Goal: Navigation & Orientation: Find specific page/section

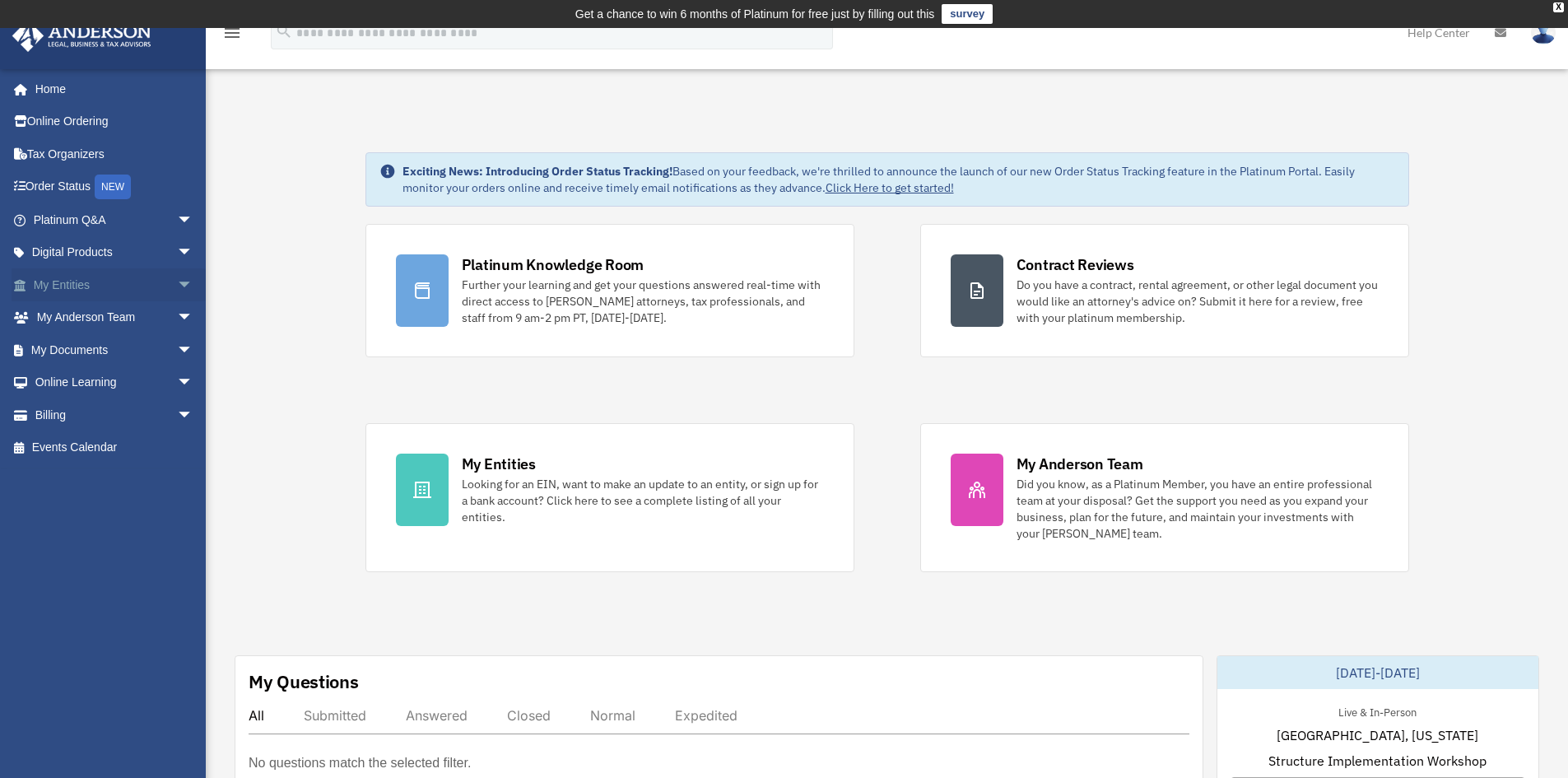
click at [47, 274] on link "My Entities arrow_drop_down" at bounding box center [115, 284] width 207 height 33
click at [53, 250] on link "Digital Products arrow_drop_down" at bounding box center [115, 253] width 207 height 33
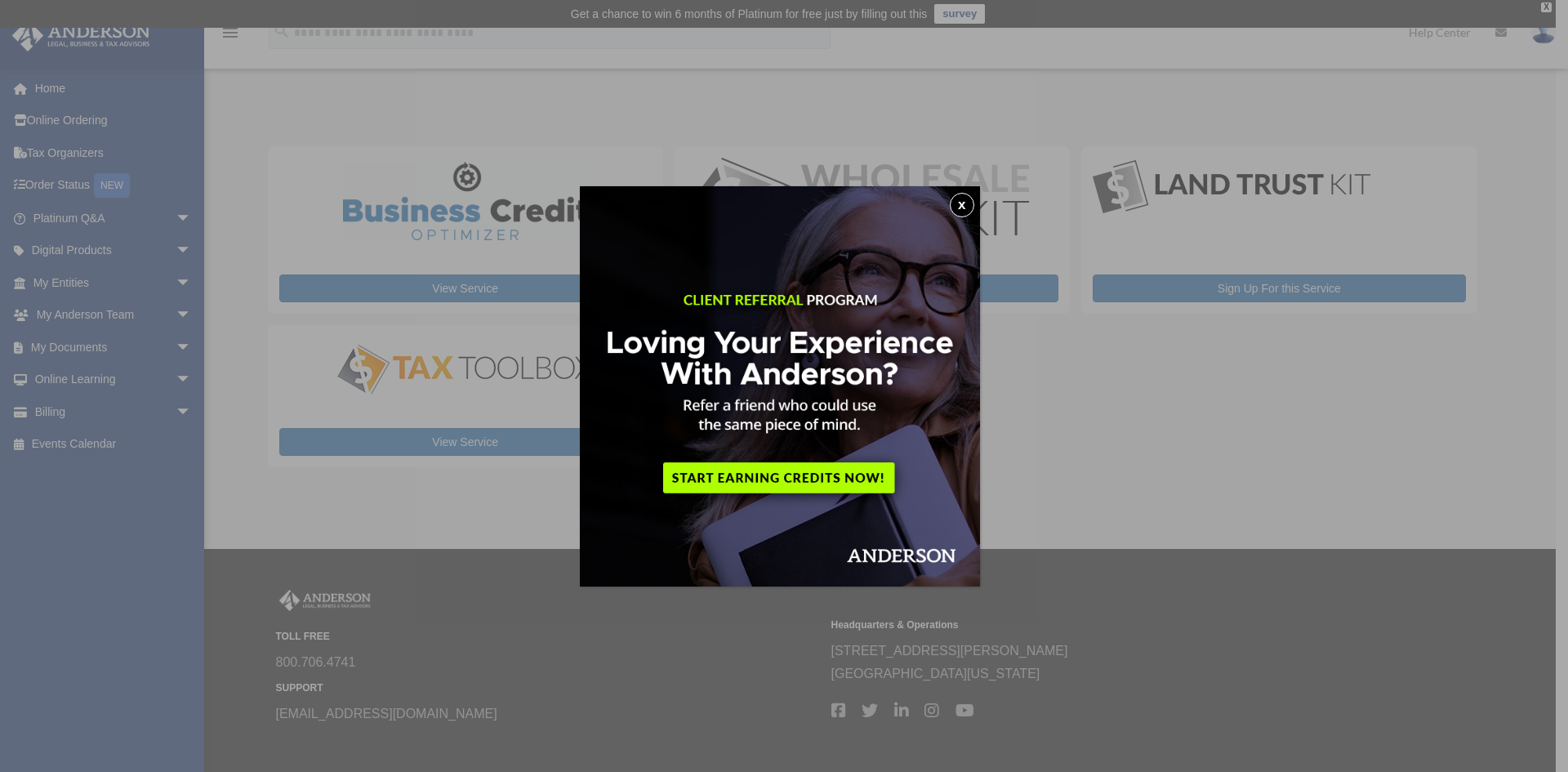
click at [961, 205] on button "x" at bounding box center [962, 204] width 24 height 24
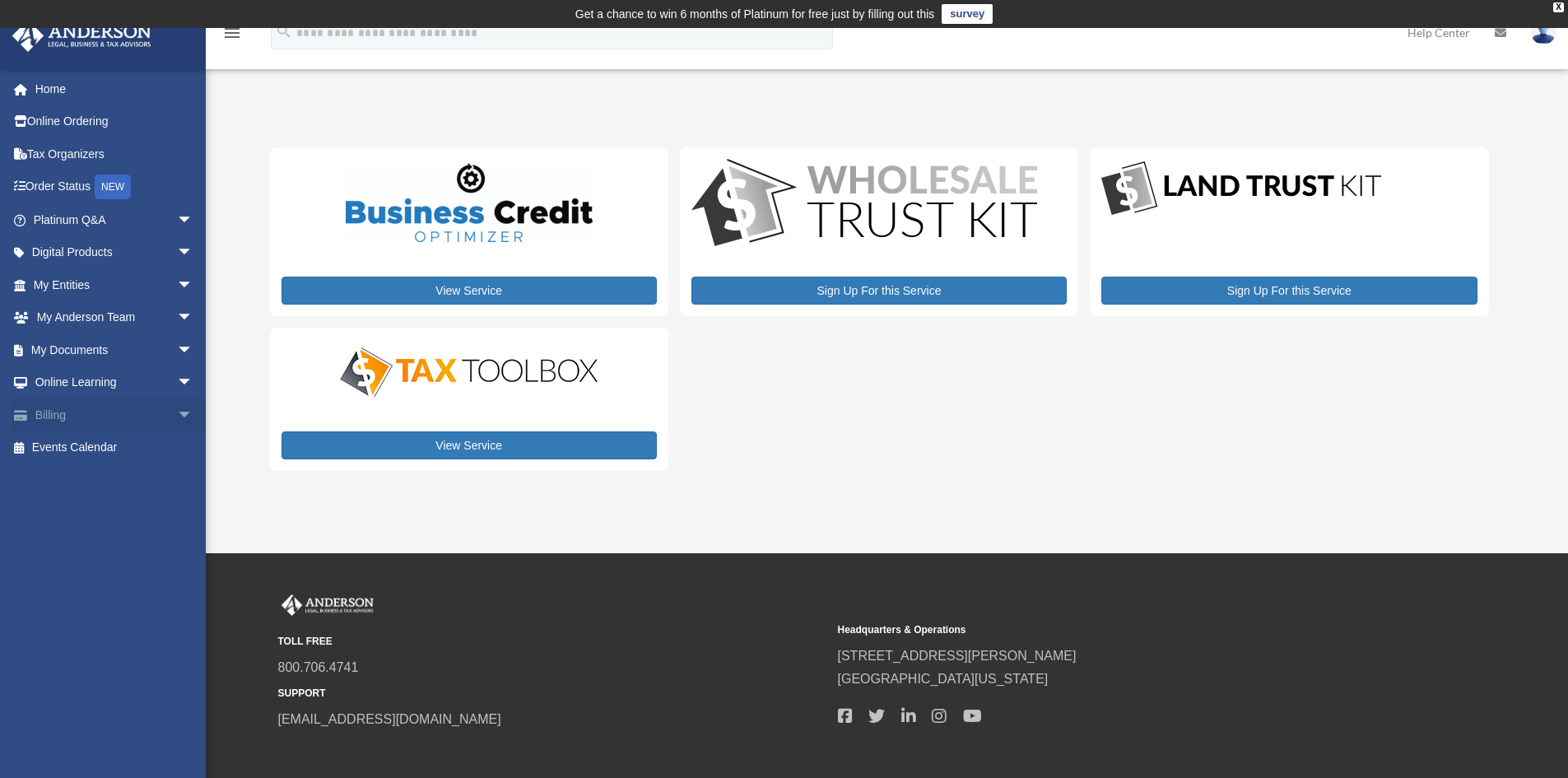
click at [83, 414] on link "Billing arrow_drop_down" at bounding box center [115, 415] width 207 height 33
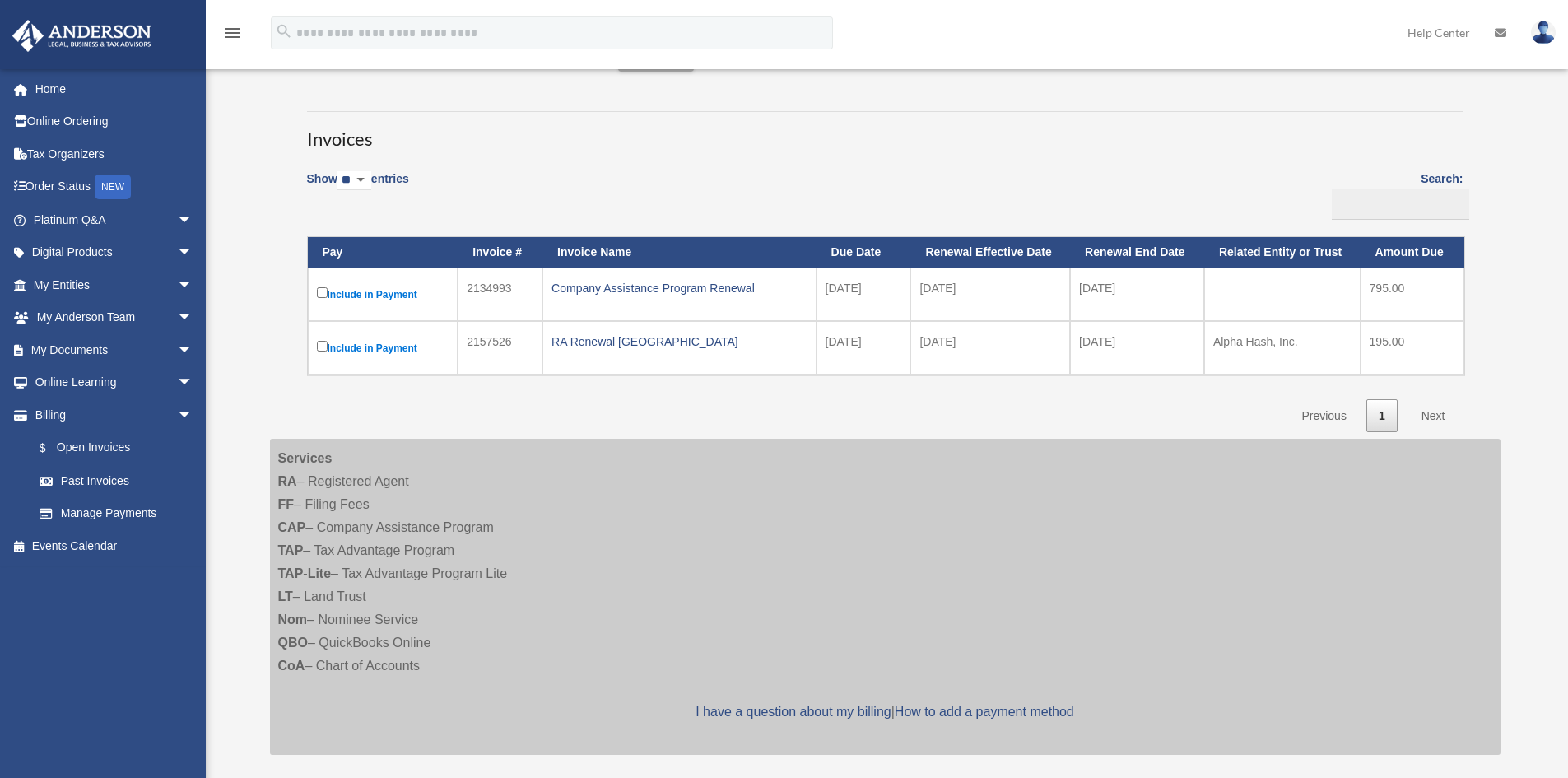
scroll to position [137, 0]
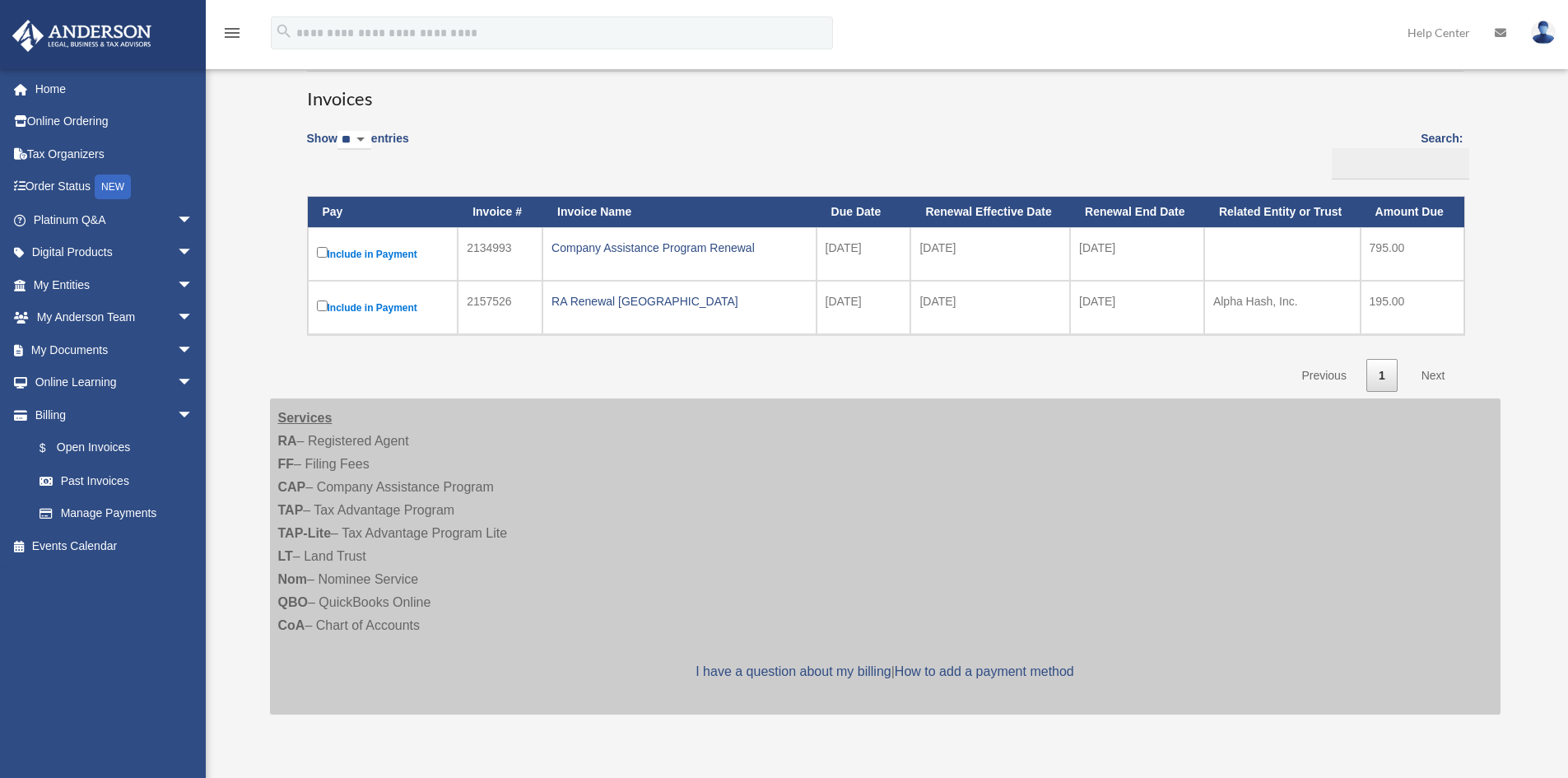
drag, startPoint x: 311, startPoint y: 441, endPoint x: 464, endPoint y: 466, distance: 155.0
click at [464, 466] on div "Services RA – Registered Agent FF – Filing Fees CAP – Company Assistance Progra…" at bounding box center [885, 556] width 1231 height 316
